Goal: Transaction & Acquisition: Purchase product/service

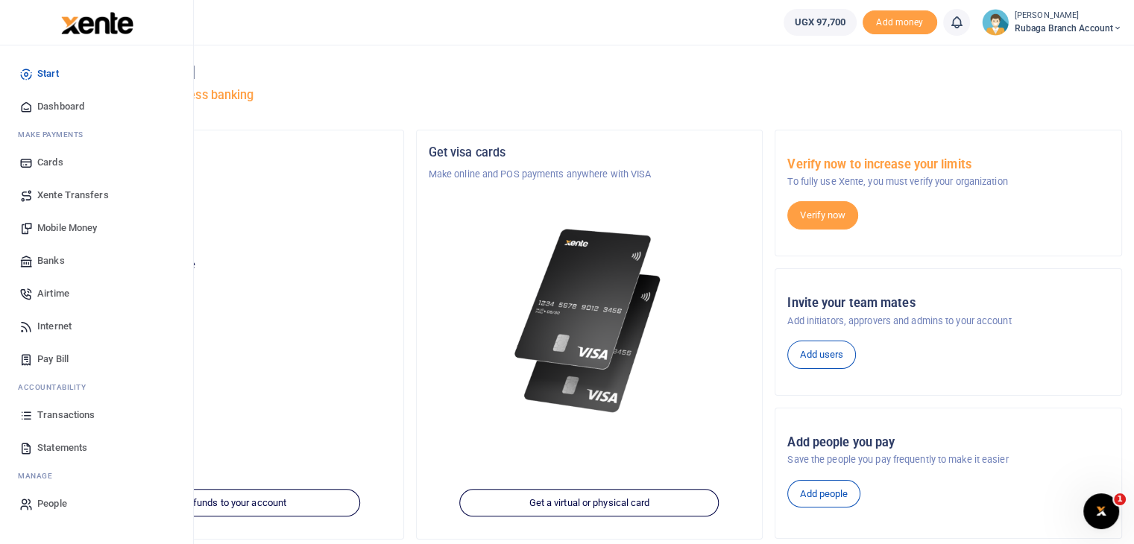
click at [77, 230] on span "Mobile Money" at bounding box center [67, 228] width 60 height 15
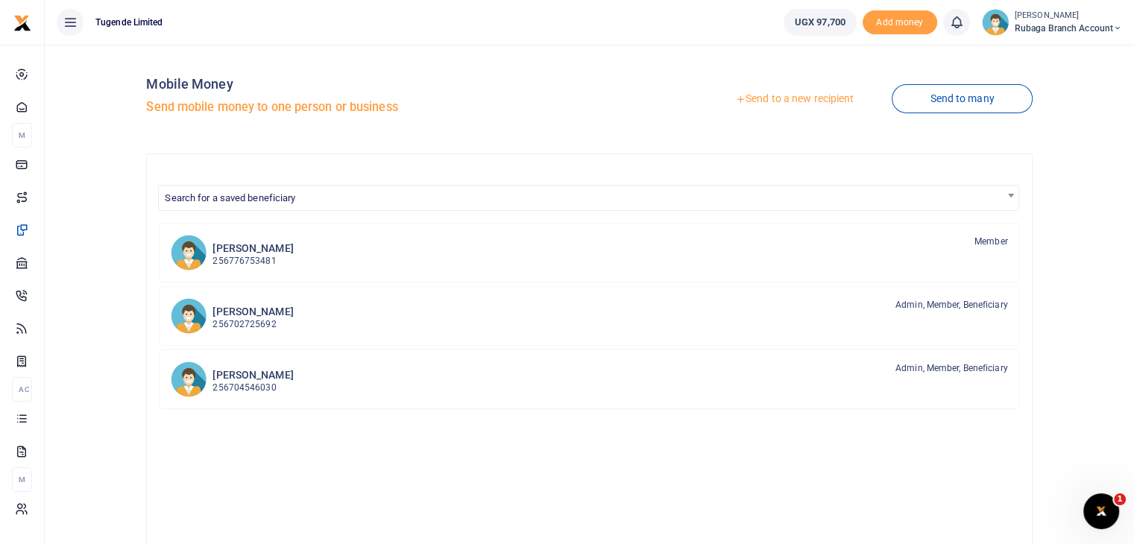
click at [799, 101] on link "Send to a new recipient" at bounding box center [794, 99] width 195 height 27
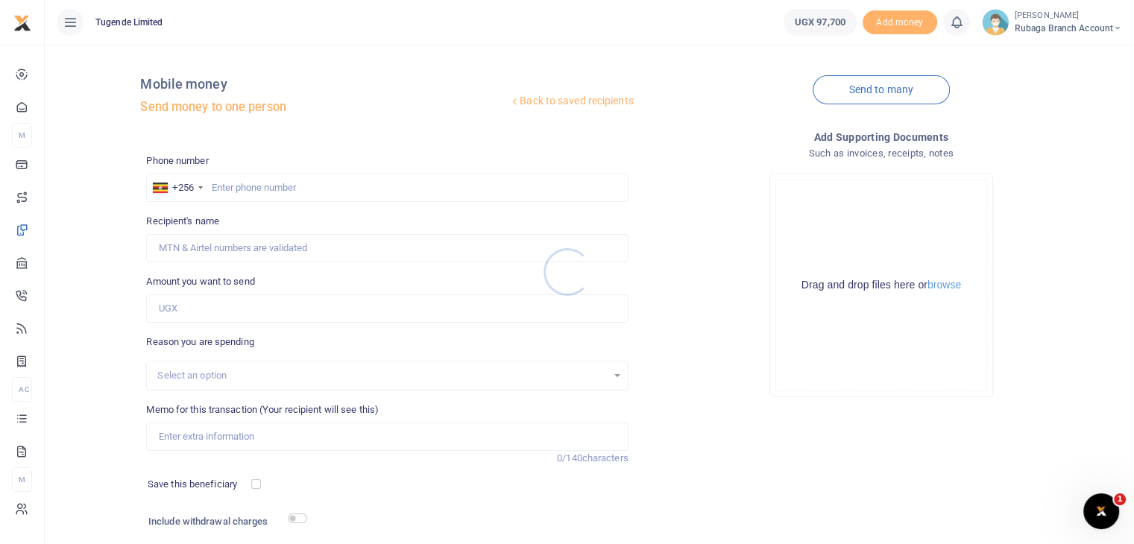
click at [259, 186] on div at bounding box center [567, 272] width 1134 height 544
click at [259, 186] on input "text" at bounding box center [387, 188] width 482 height 28
type input "785715986"
type input "[PERSON_NAME]"
type input "785715986"
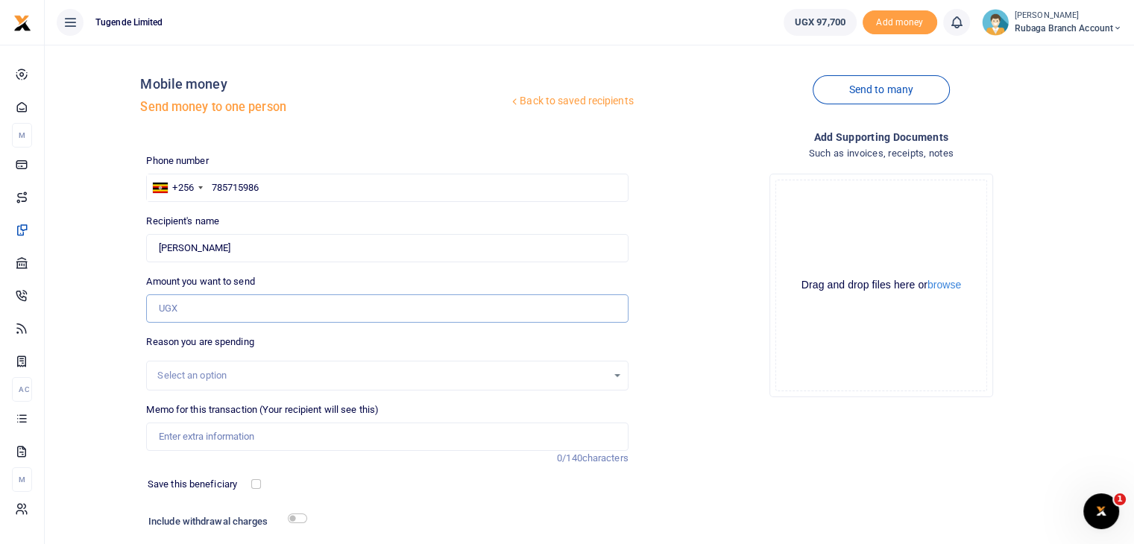
click at [209, 306] on input "Amount you want to send" at bounding box center [387, 308] width 482 height 28
type input "42,000"
click at [352, 378] on div "Select an option" at bounding box center [381, 375] width 449 height 15
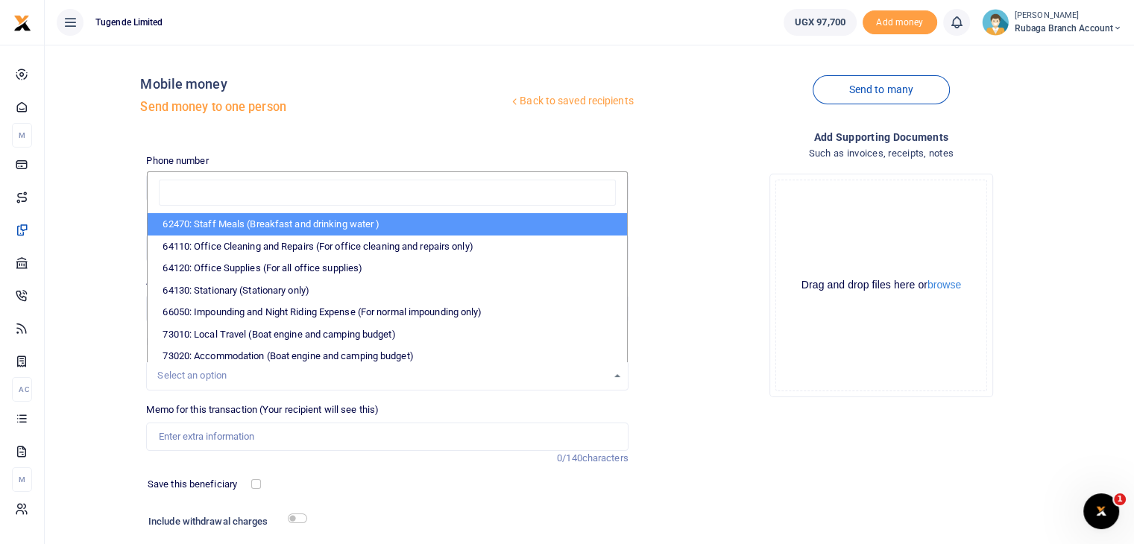
click at [328, 218] on li "62470: Staff Meals (Breakfast and drinking water )" at bounding box center [387, 224] width 479 height 22
select select "23"
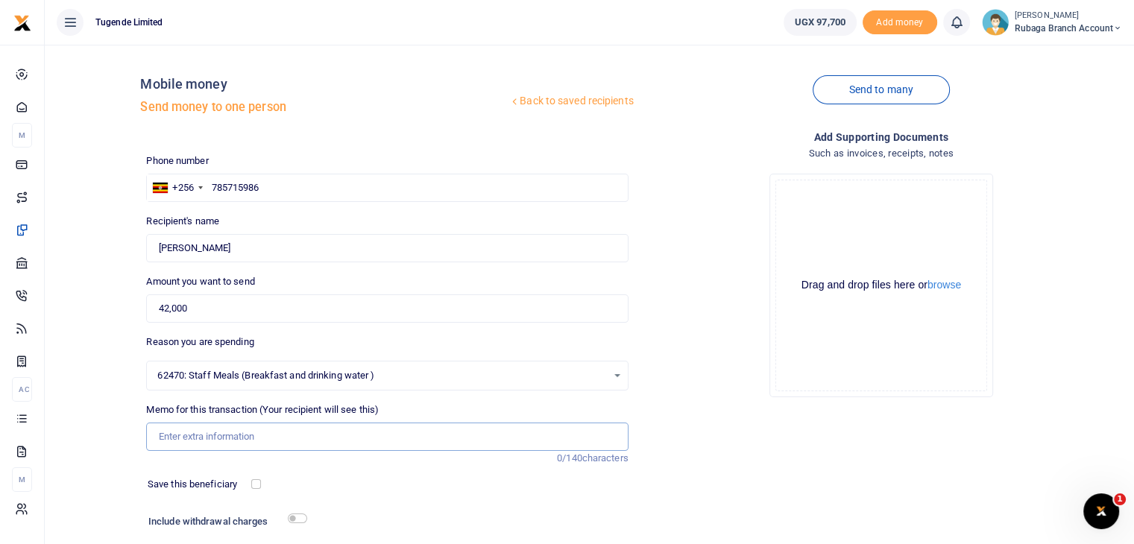
click at [199, 435] on input "Memo for this transaction (Your recipient will see this)" at bounding box center [387, 437] width 482 height 28
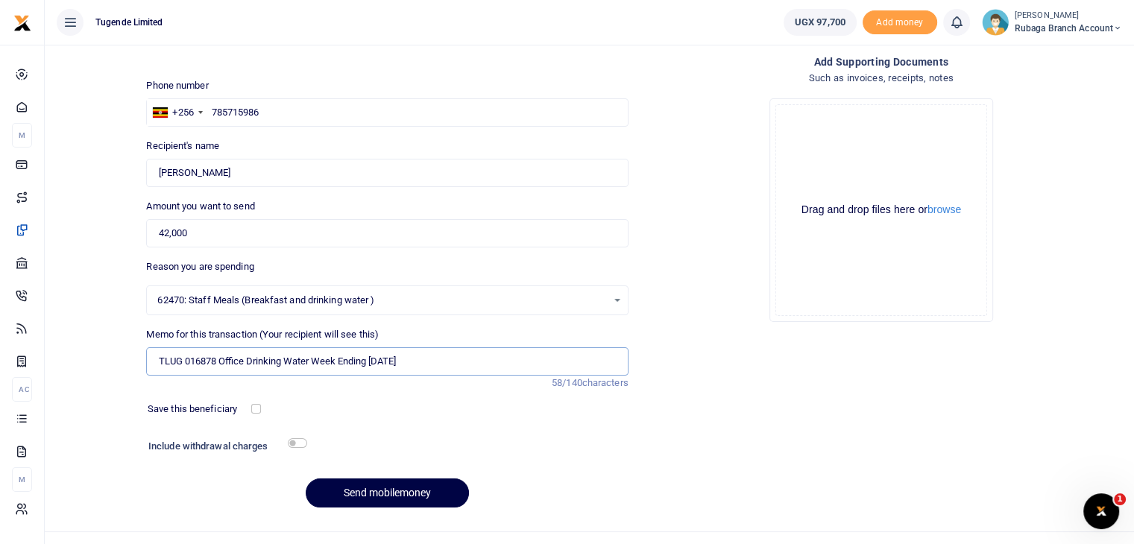
scroll to position [98, 0]
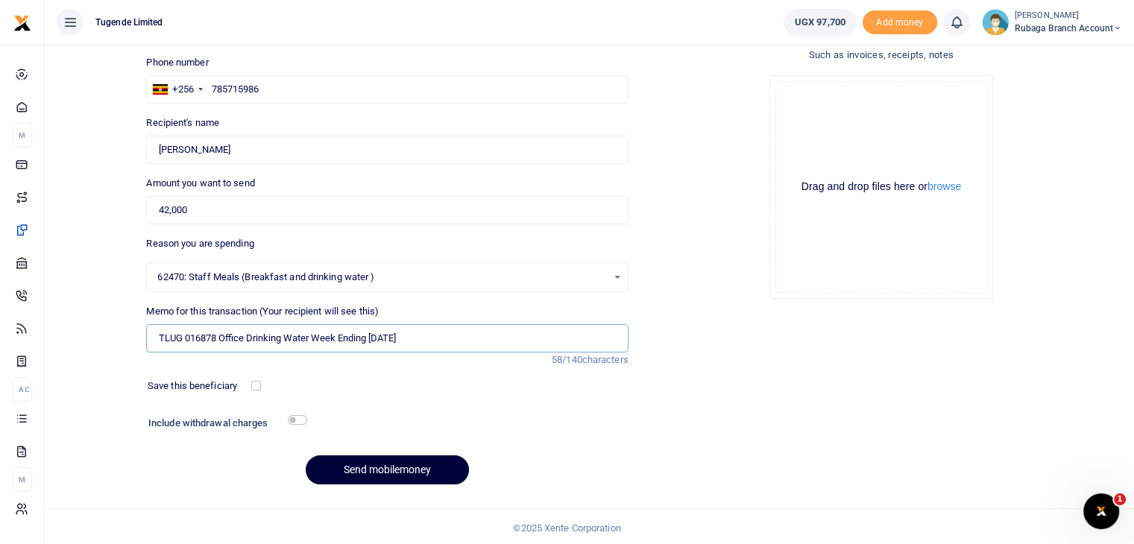
type input "TLUG 016878 Office Drinking Water Week Ending [DATE]"
click at [390, 470] on button "Send mobilemoney" at bounding box center [387, 470] width 163 height 29
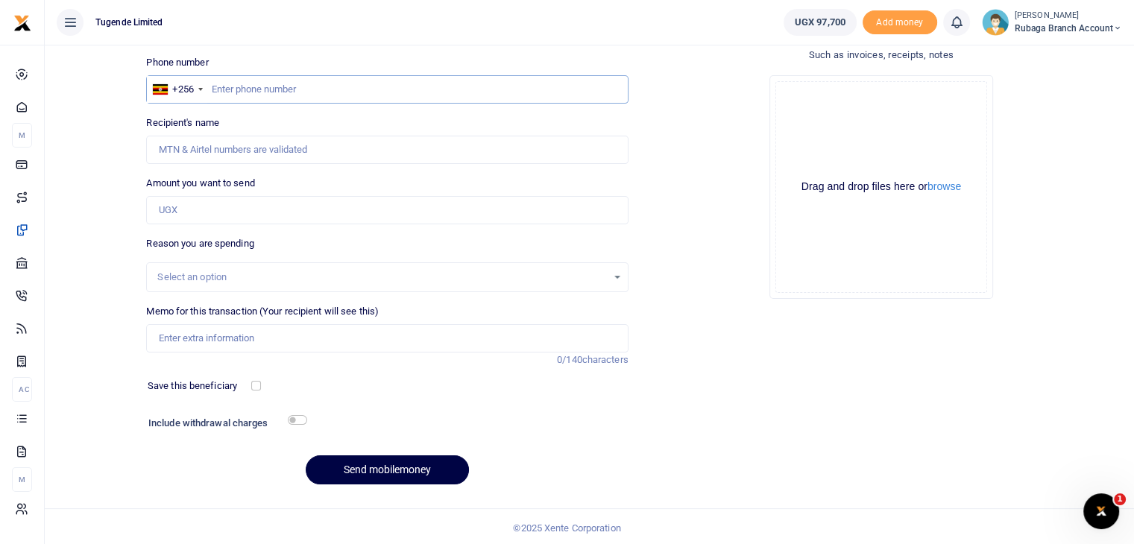
click at [230, 87] on input "text" at bounding box center [387, 89] width 482 height 28
type input "785715986"
type input "[PERSON_NAME]"
type input "785715986"
click at [181, 209] on input "Amount you want to send" at bounding box center [387, 210] width 482 height 28
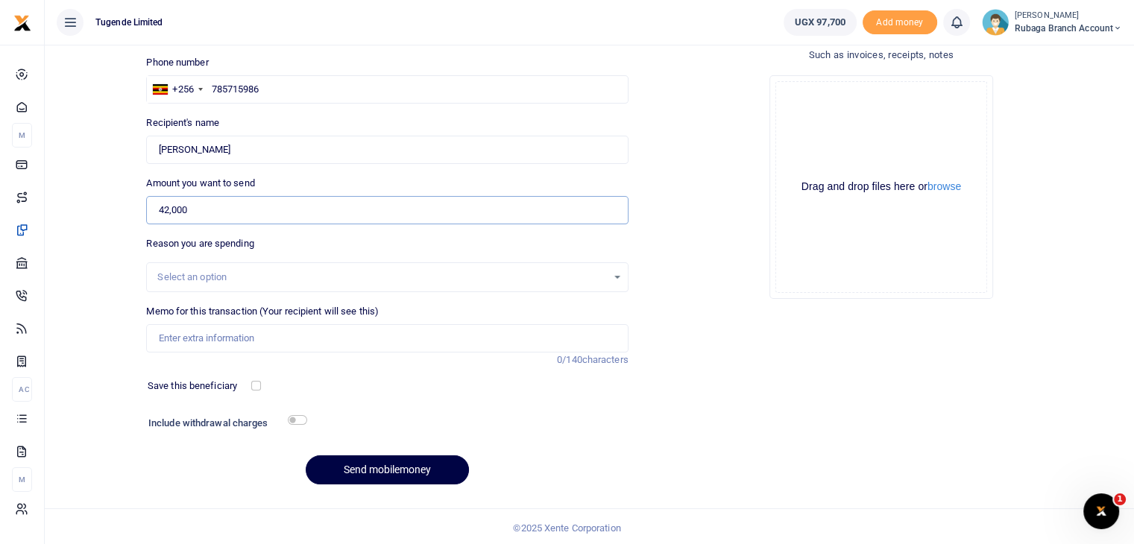
type input "42,000"
click at [400, 283] on div "Select an option" at bounding box center [381, 277] width 449 height 15
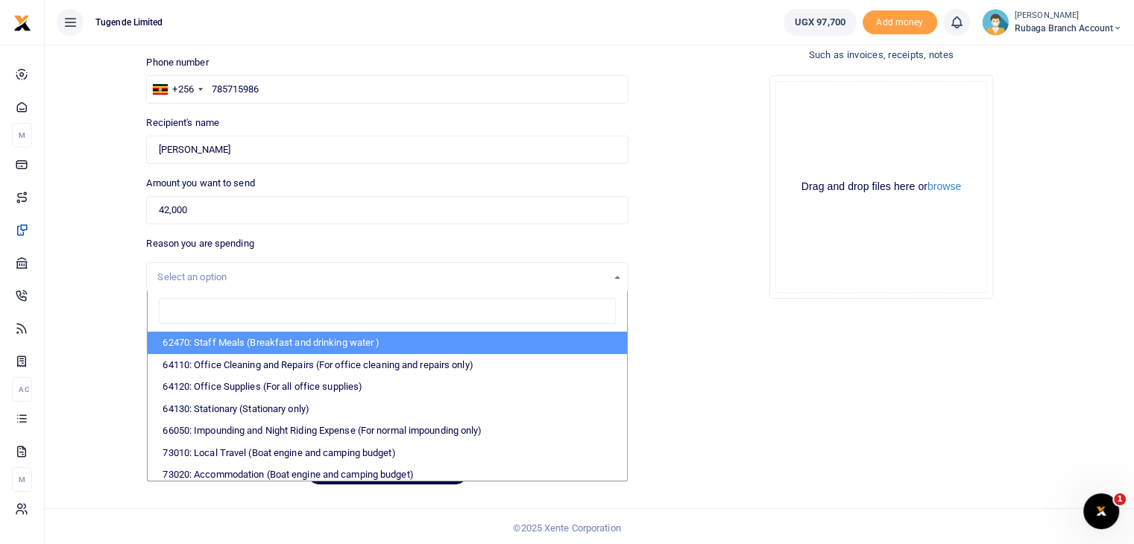
click at [292, 344] on li "62470: Staff Meals (Breakfast and drinking water )" at bounding box center [387, 343] width 479 height 22
select select "23"
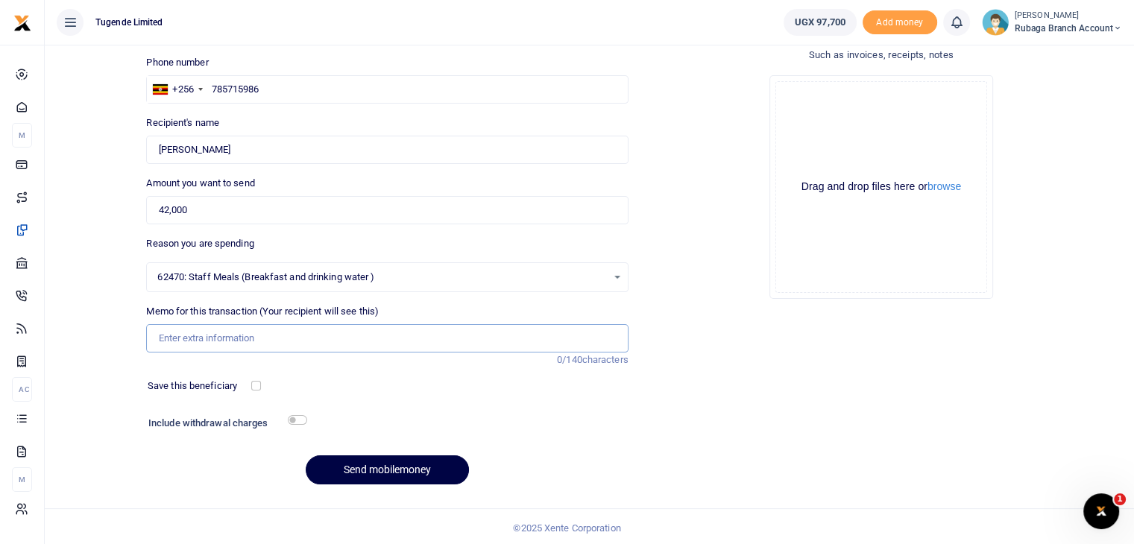
click at [221, 335] on input "Memo for this transaction (Your recipient will see this)" at bounding box center [387, 338] width 482 height 28
type input "TLUG 017081 Office Drinking Water Week Ending [DATE]"
click at [360, 465] on button "Send mobilemoney" at bounding box center [387, 470] width 163 height 29
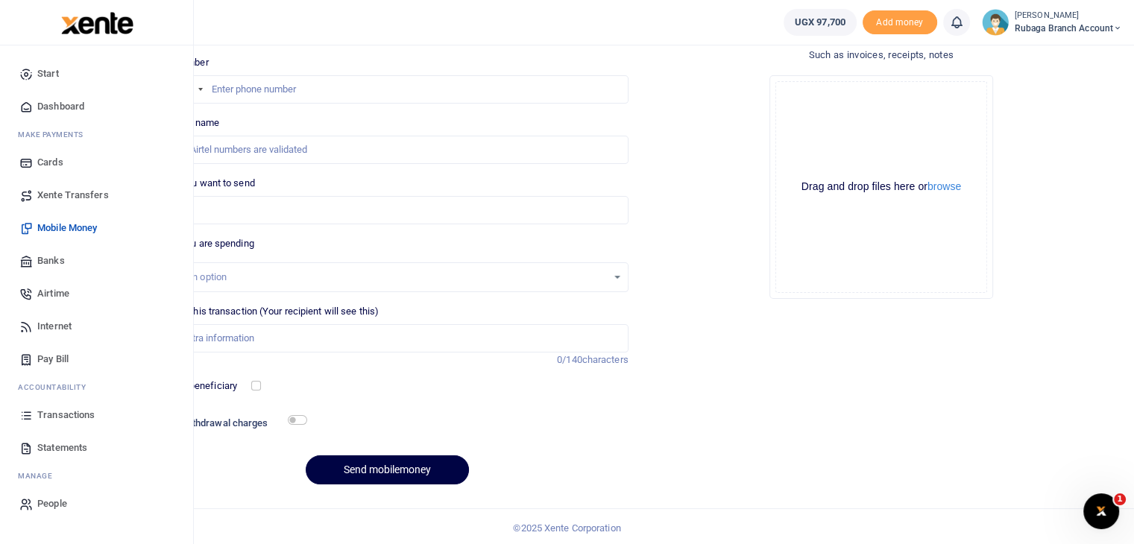
click at [74, 415] on span "Transactions" at bounding box center [65, 415] width 57 height 15
